Goal: Task Accomplishment & Management: Use online tool/utility

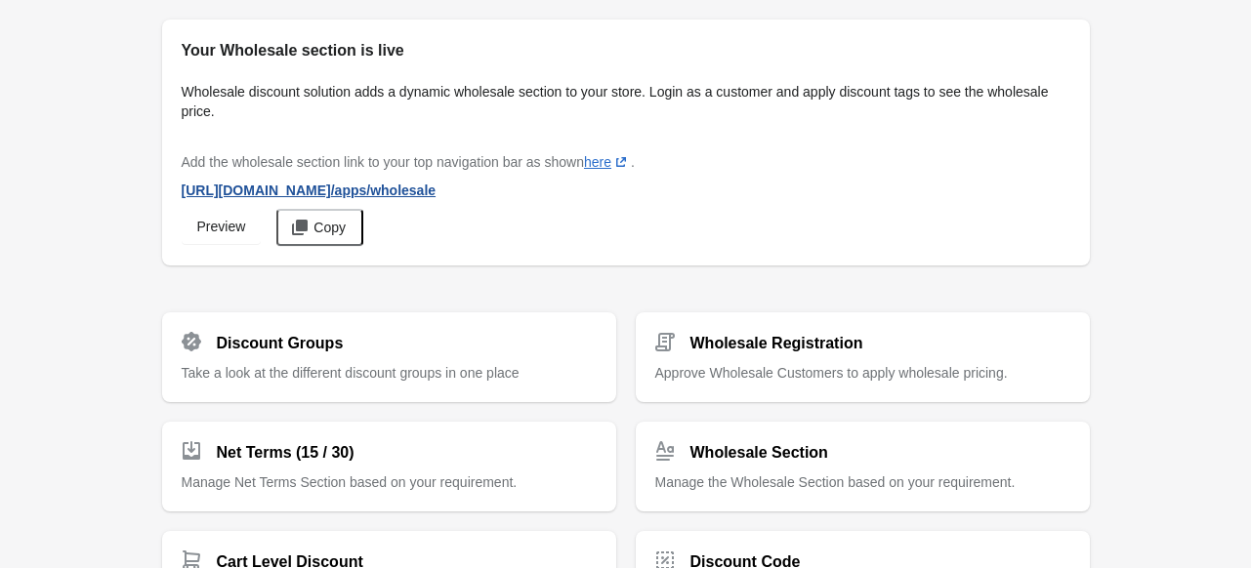
click at [352, 192] on span "[URL][DOMAIN_NAME] /apps/wholesale" at bounding box center [309, 191] width 255 height 16
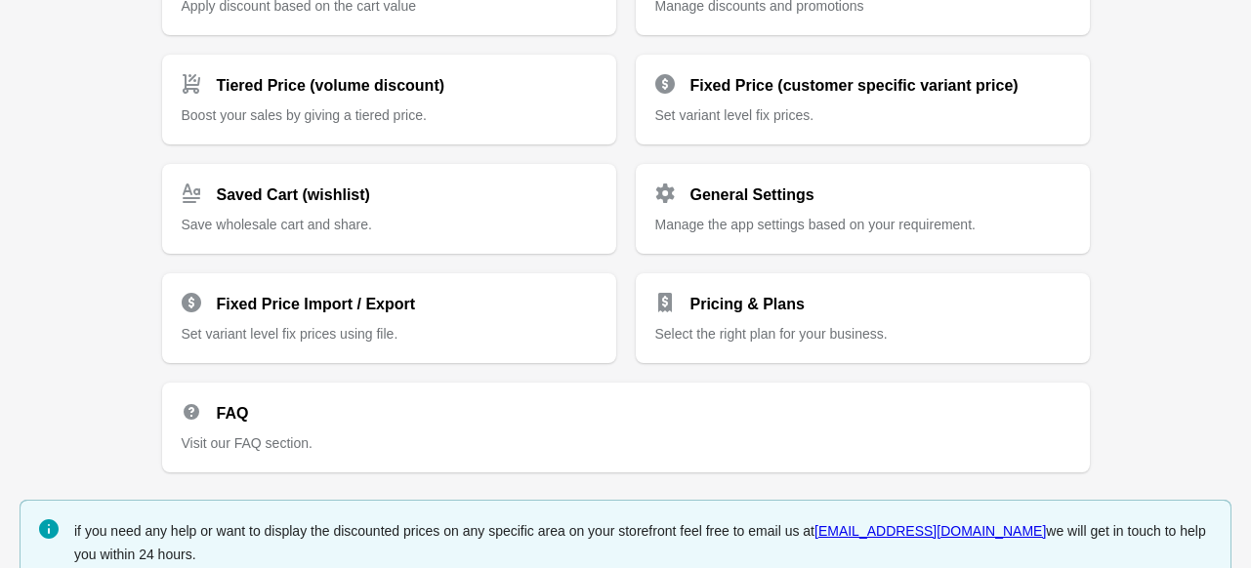
scroll to position [571, 0]
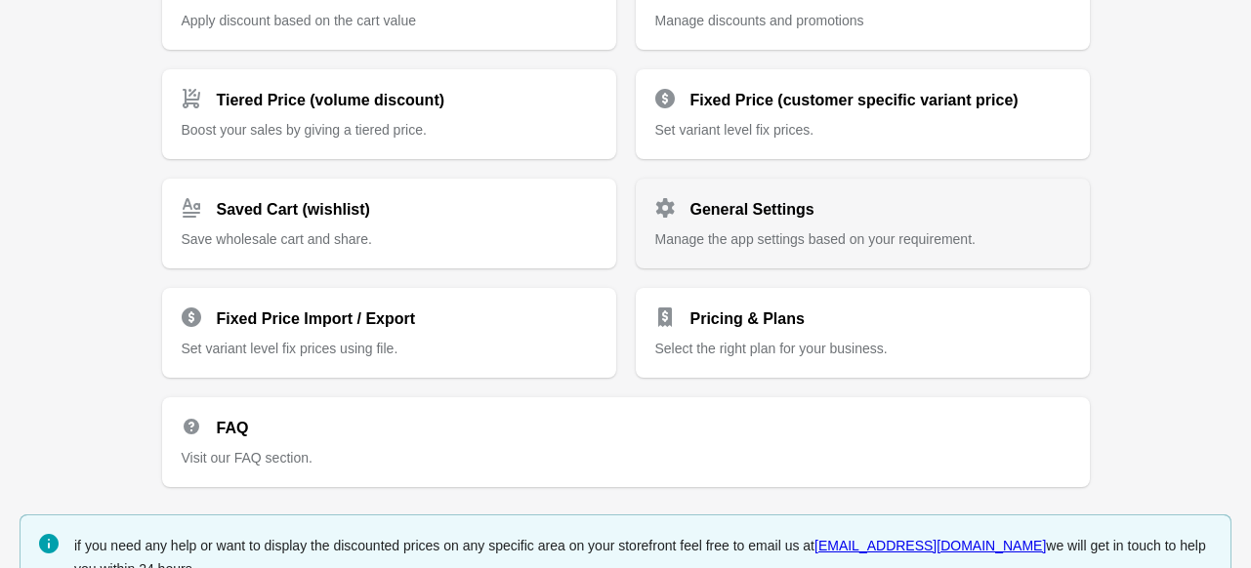
click at [793, 198] on h2 "General Settings" at bounding box center [752, 209] width 124 height 23
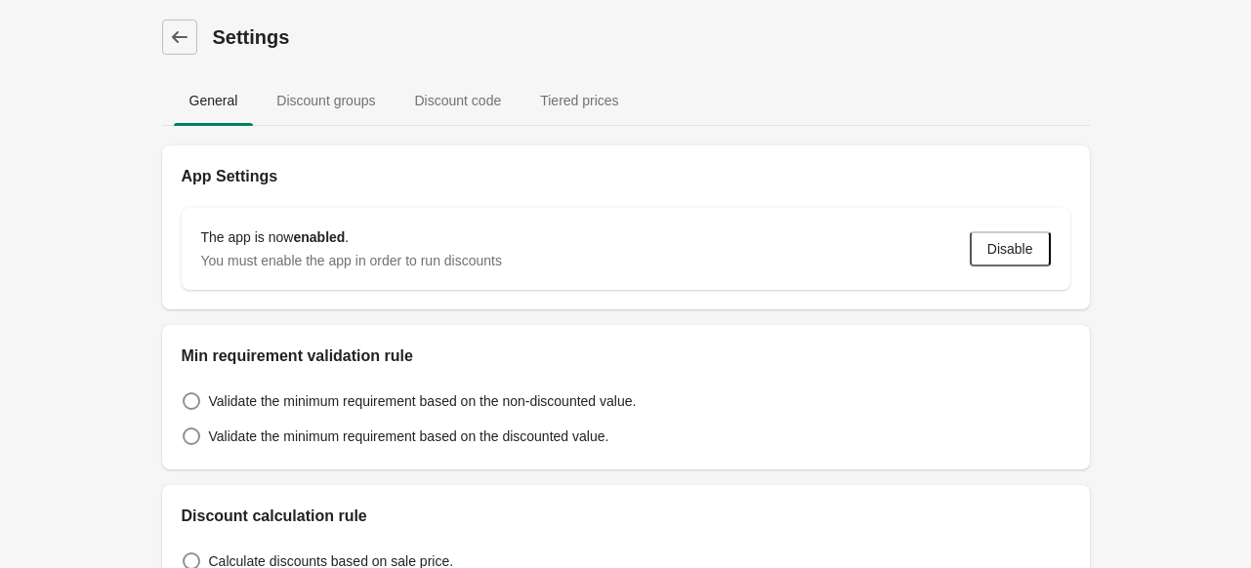
click at [793, 198] on div "The app is now enabled . You must enable the app in order to run discounts Disa…" at bounding box center [626, 248] width 928 height 121
click at [368, 95] on span "Discount groups" at bounding box center [326, 100] width 130 height 35
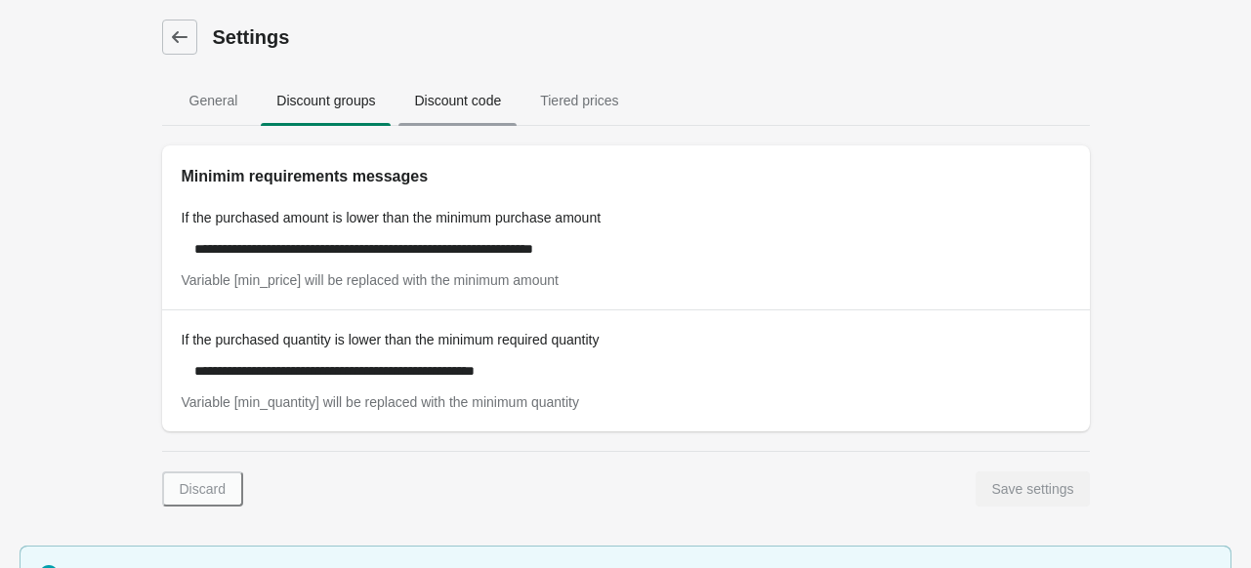
click at [438, 105] on span "Discount code" at bounding box center [457, 100] width 118 height 35
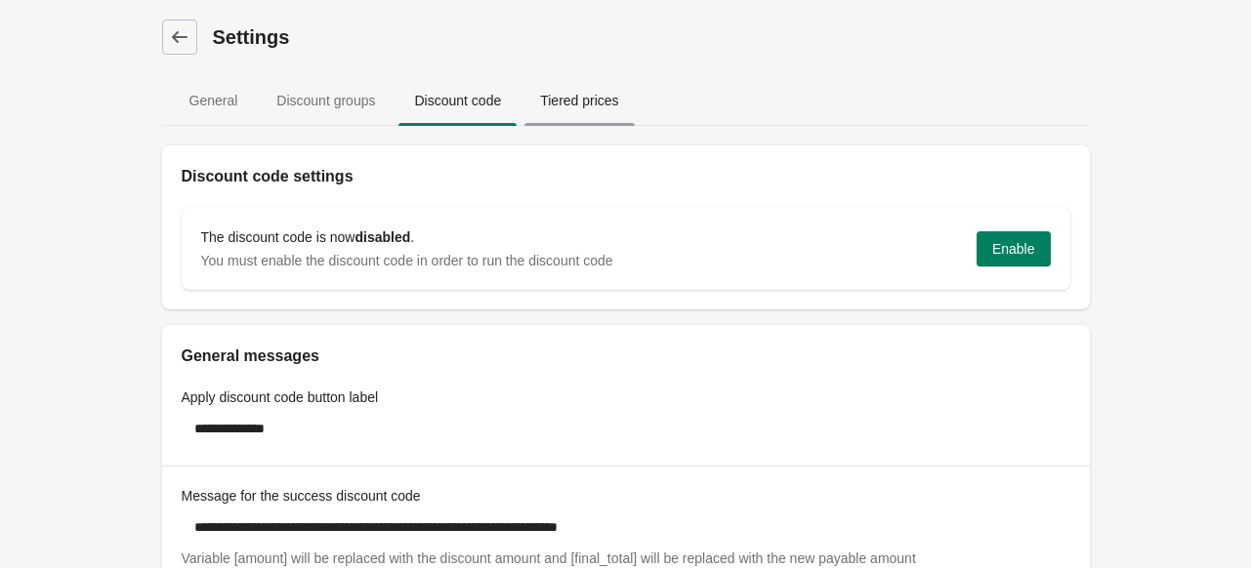
click at [562, 105] on span "Tiered prices" at bounding box center [578, 100] width 109 height 35
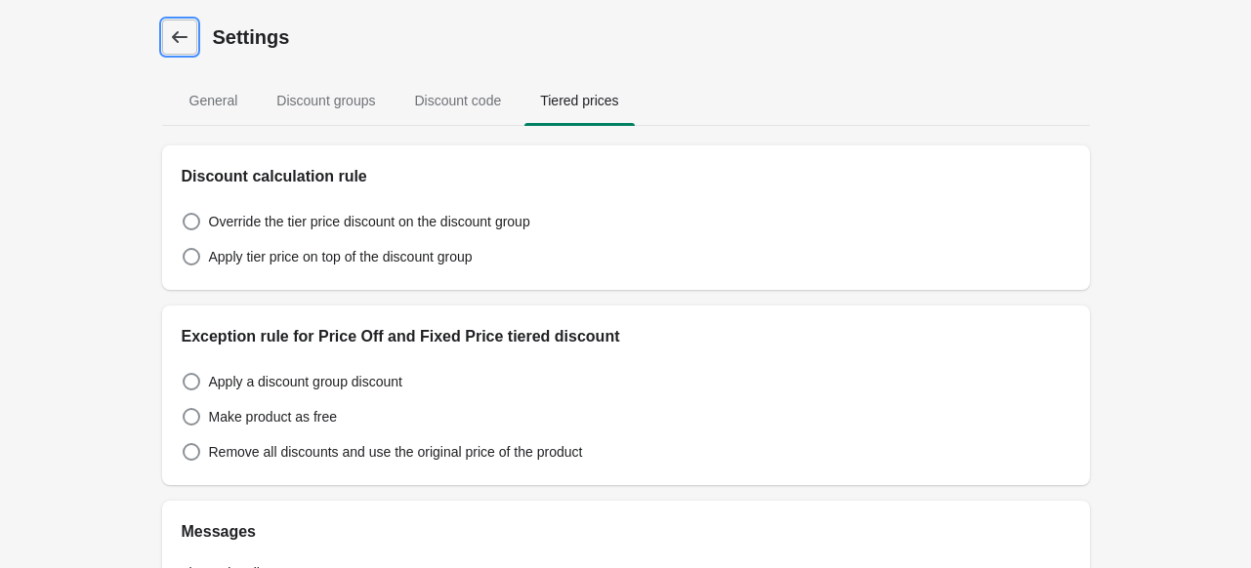
click at [185, 41] on icon at bounding box center [180, 37] width 20 height 20
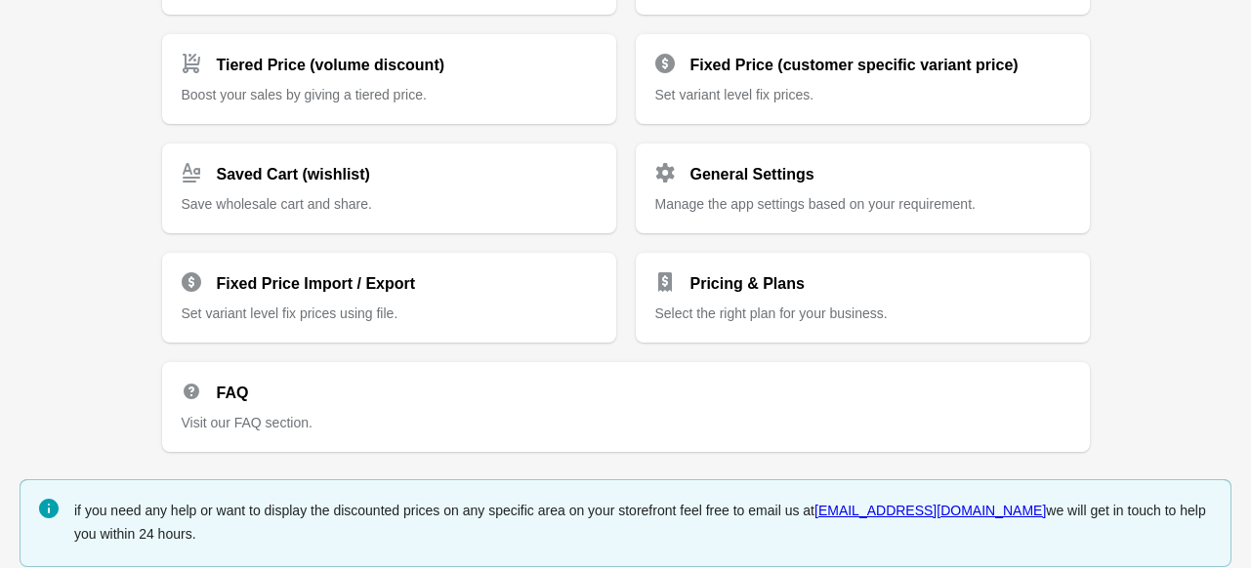
scroll to position [622, 0]
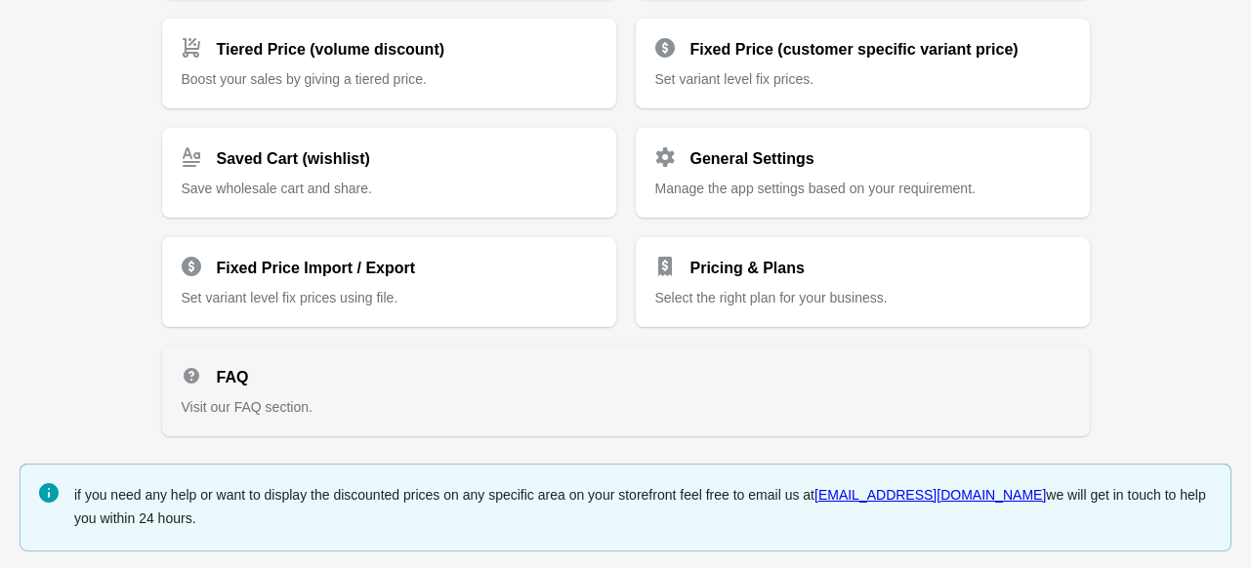
click at [625, 368] on div "FAQ" at bounding box center [618, 370] width 904 height 39
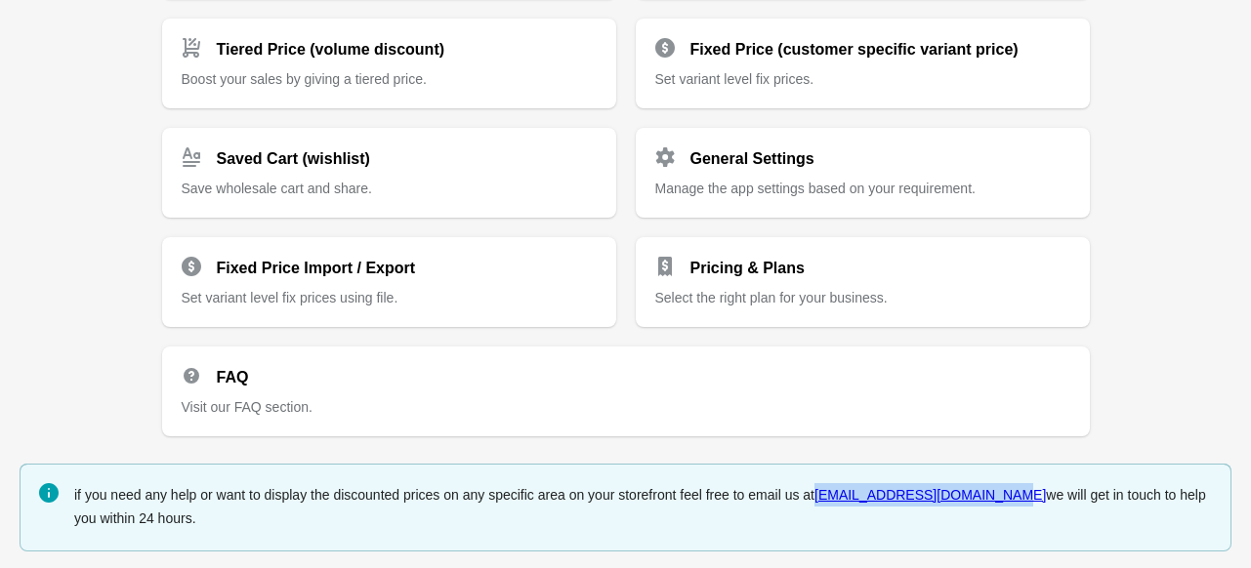
drag, startPoint x: 978, startPoint y: 497, endPoint x: 819, endPoint y: 499, distance: 158.2
click at [819, 499] on div "if you need any help or want to display the discounted prices on any specific a…" at bounding box center [643, 506] width 1138 height 51
copy link "[EMAIL_ADDRESS][DOMAIN_NAME]"
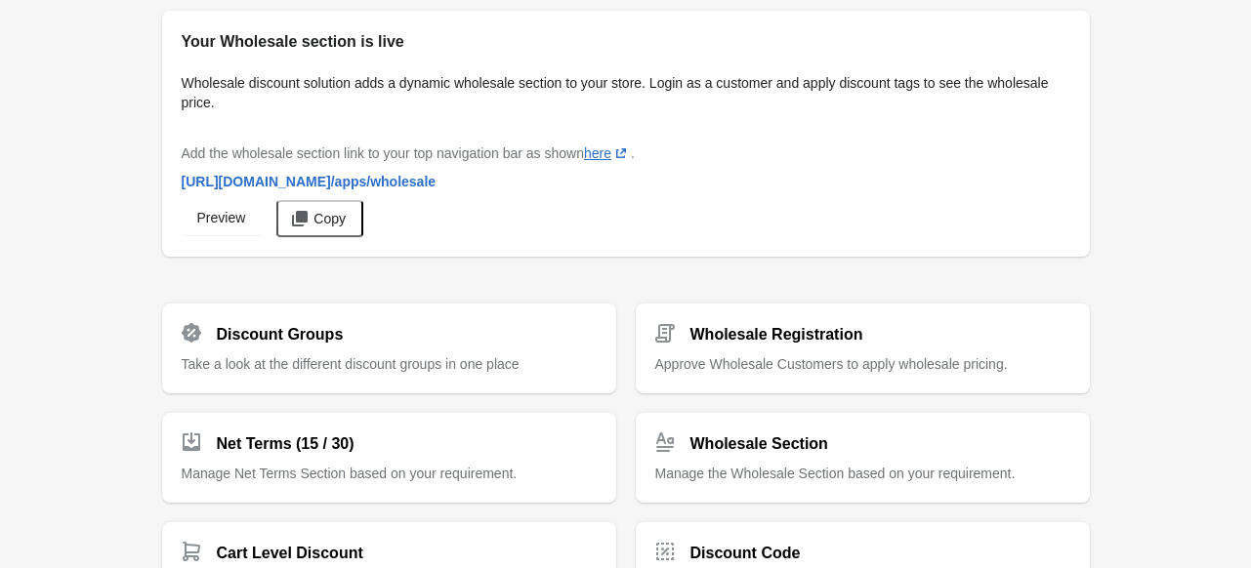
scroll to position [0, 0]
